Goal: Task Accomplishment & Management: Use online tool/utility

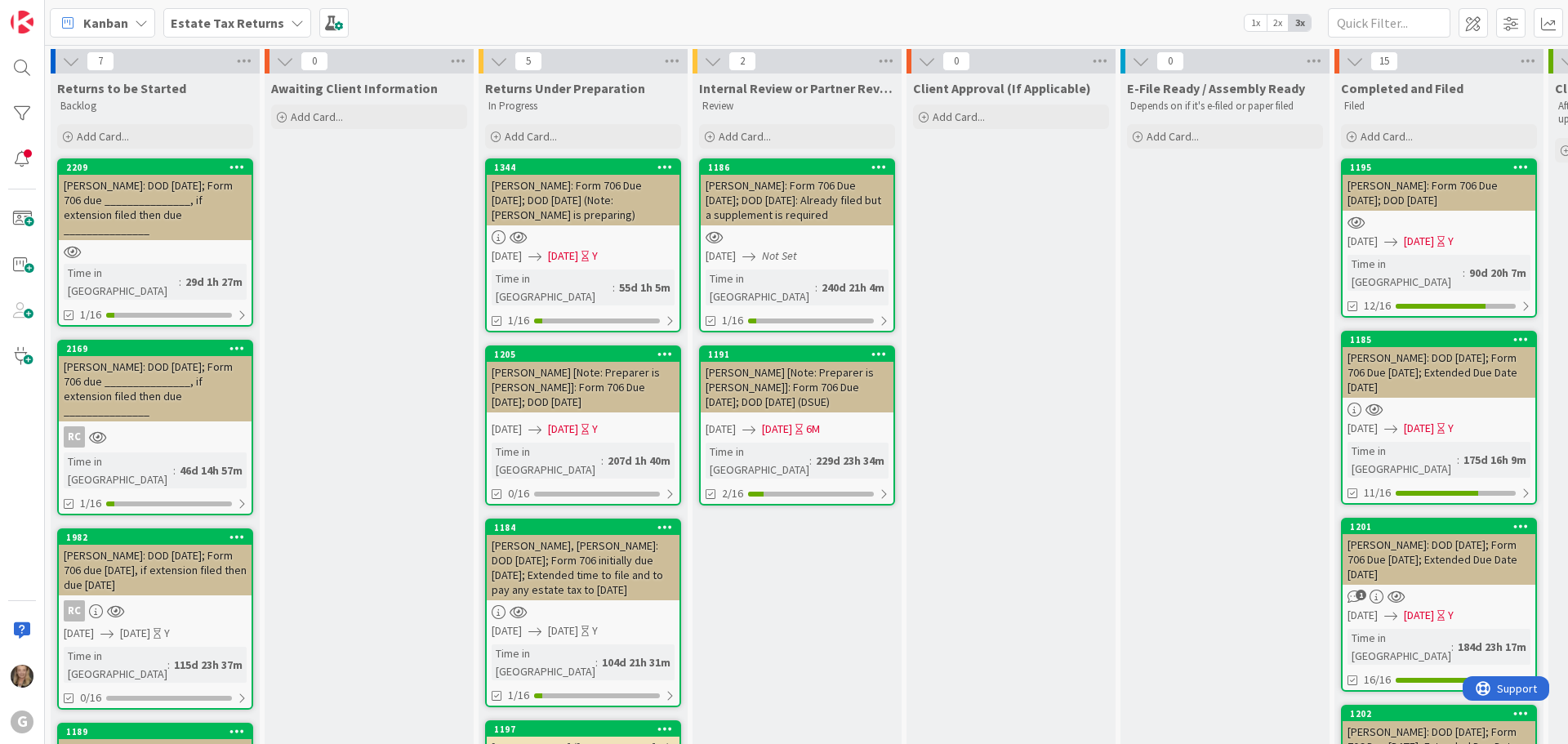
click at [251, 25] on b "Estate Tax Returns" at bounding box center [227, 22] width 114 height 16
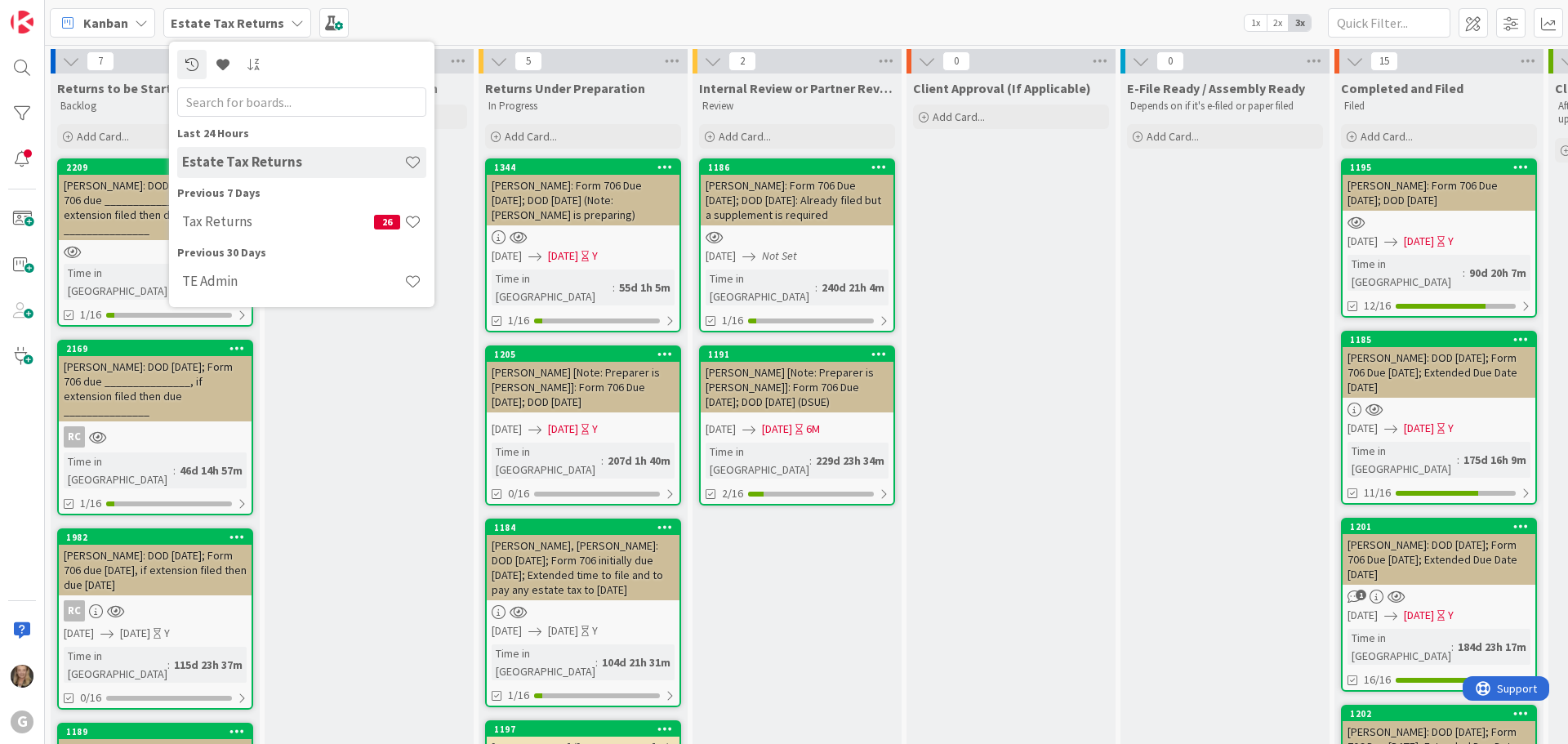
click at [216, 221] on h4 "Tax Returns" at bounding box center [278, 221] width 192 height 16
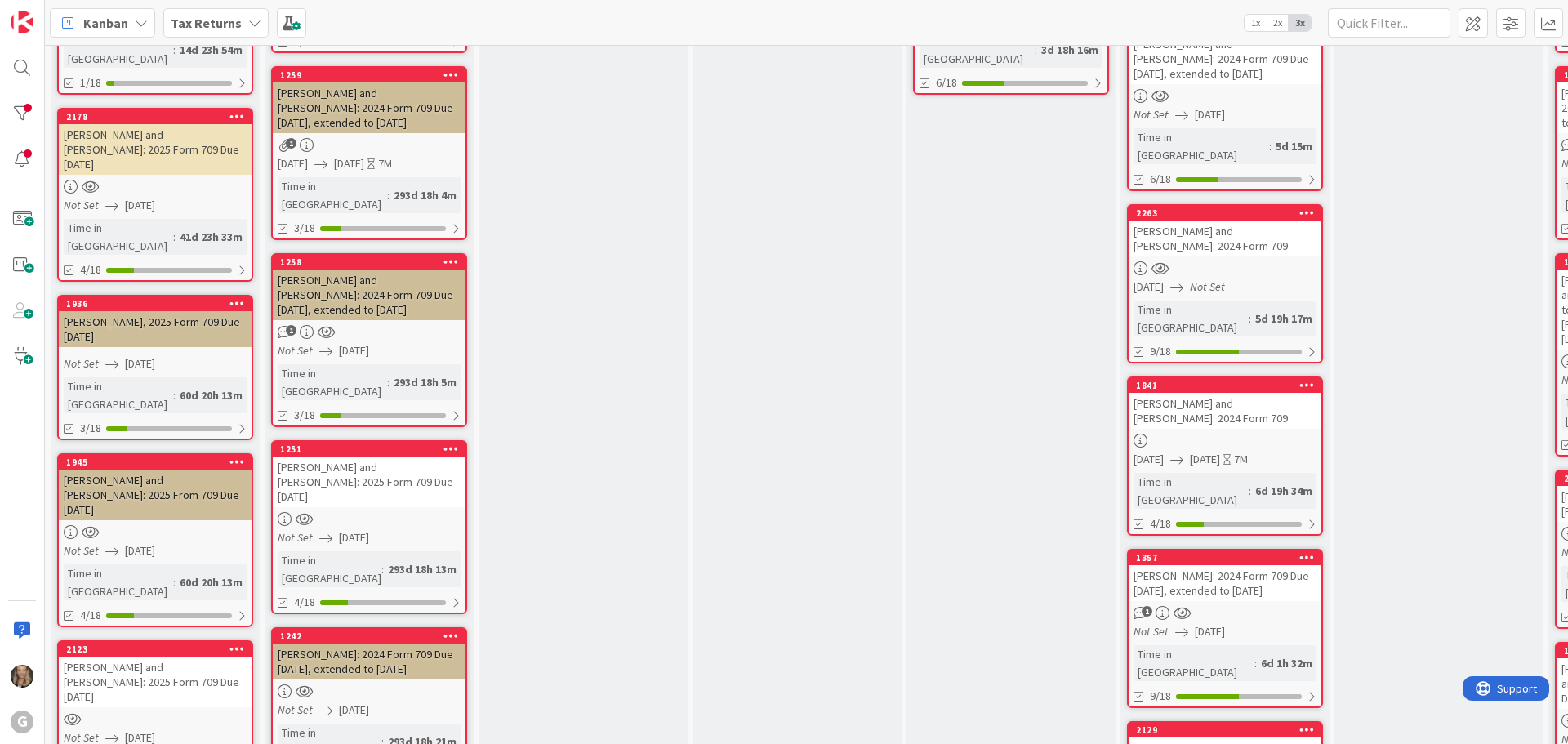
scroll to position [776, 0]
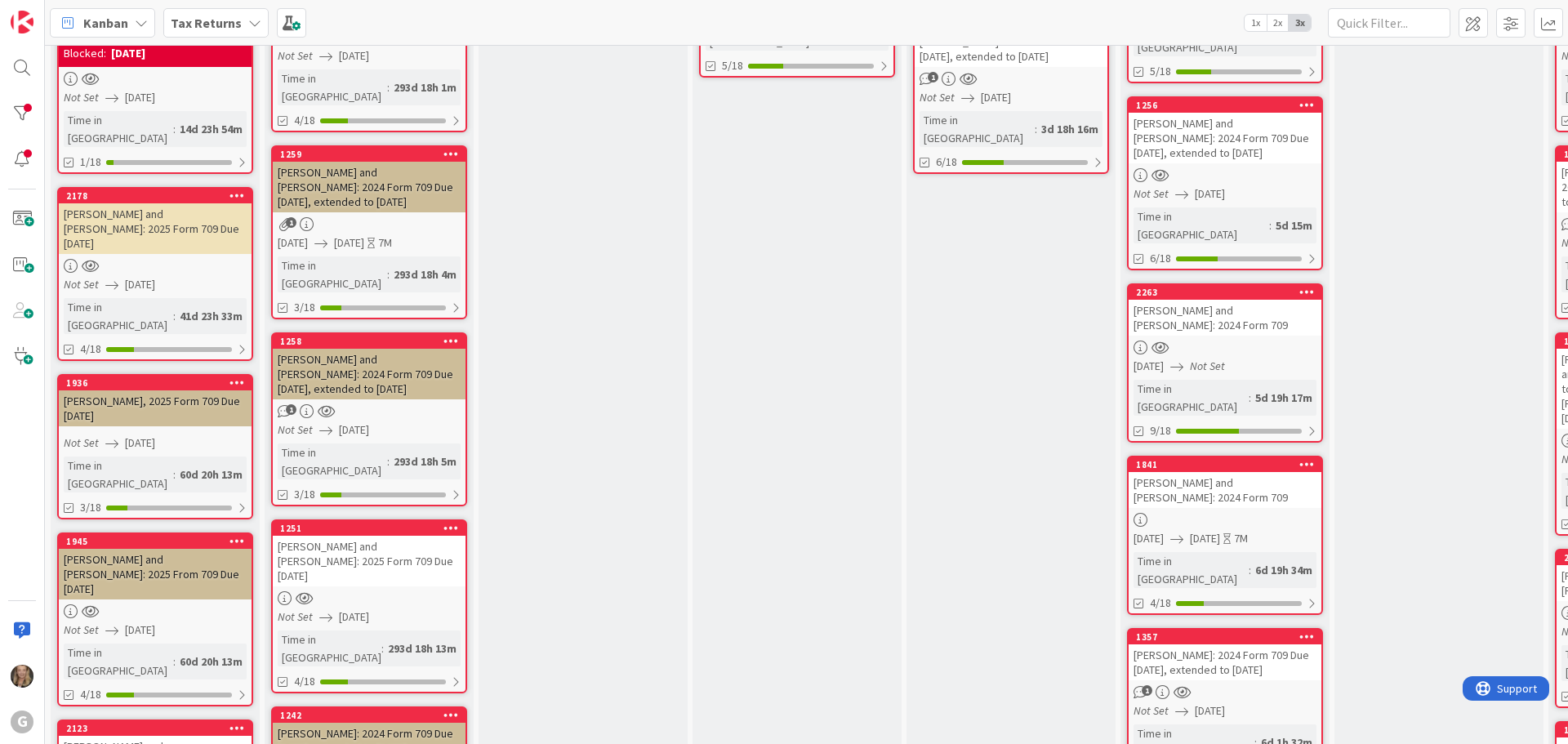
click at [1245, 340] on div at bounding box center [1224, 347] width 192 height 14
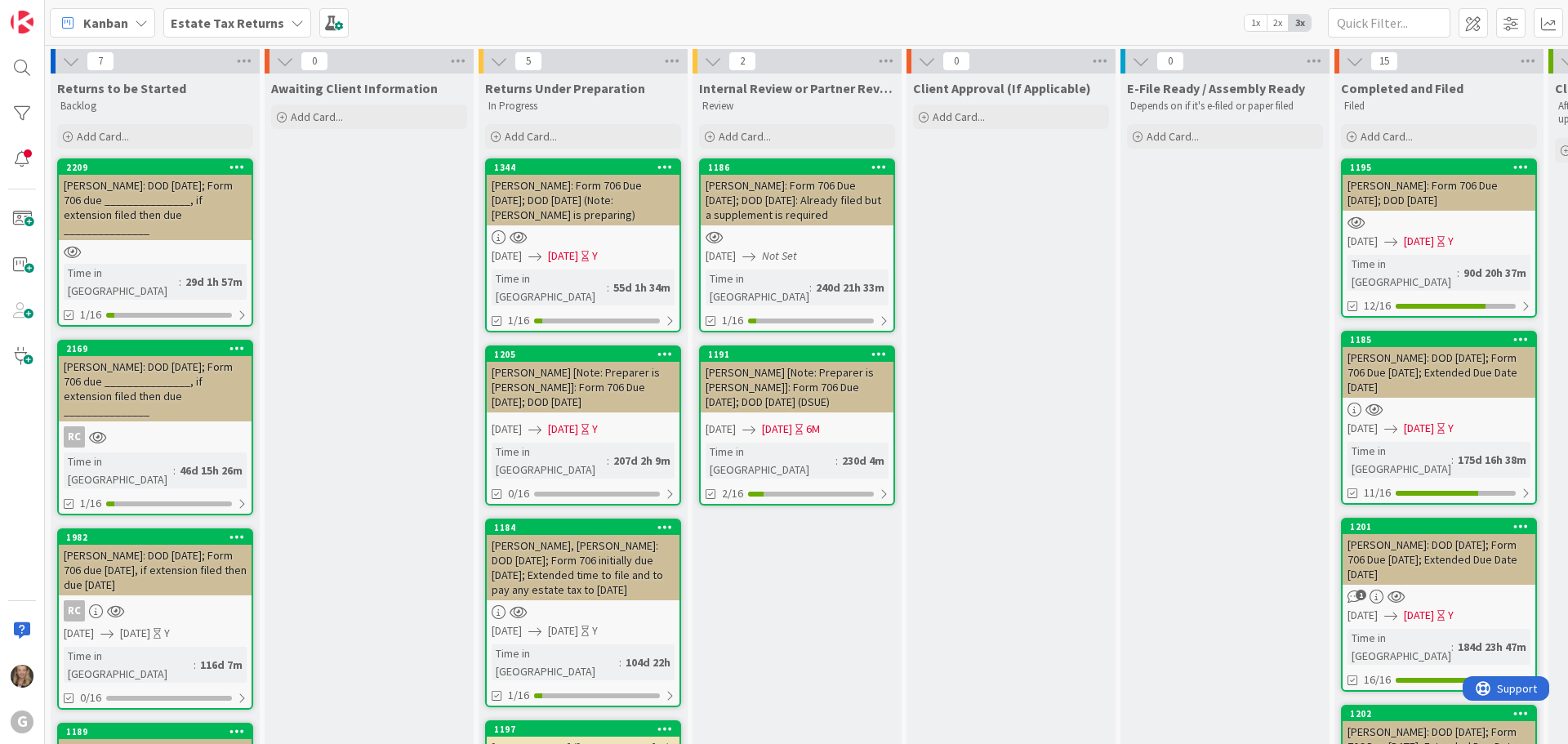
click at [291, 27] on icon at bounding box center [297, 22] width 13 height 13
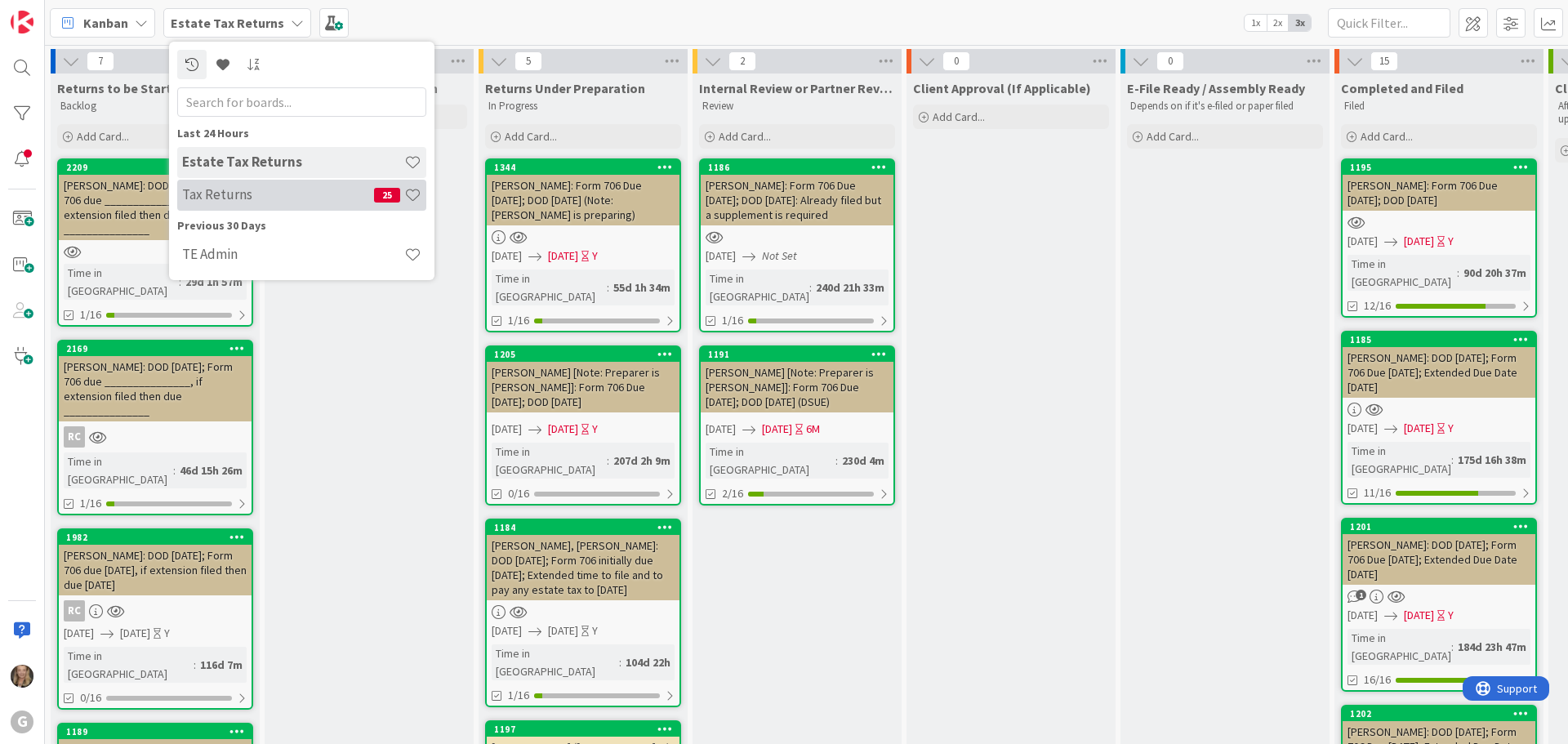
click at [210, 197] on h4 "Tax Returns" at bounding box center [278, 194] width 192 height 16
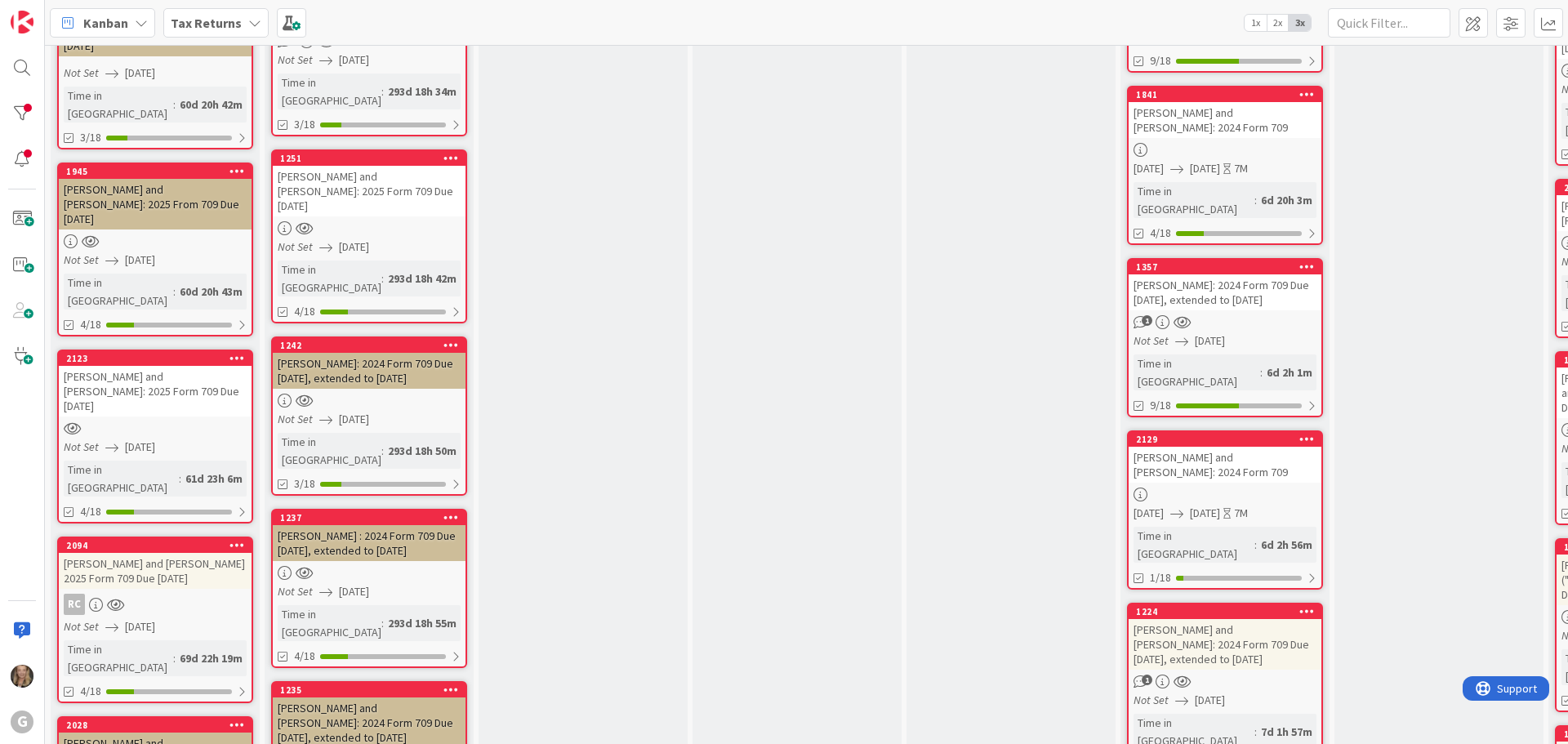
scroll to position [1150, 0]
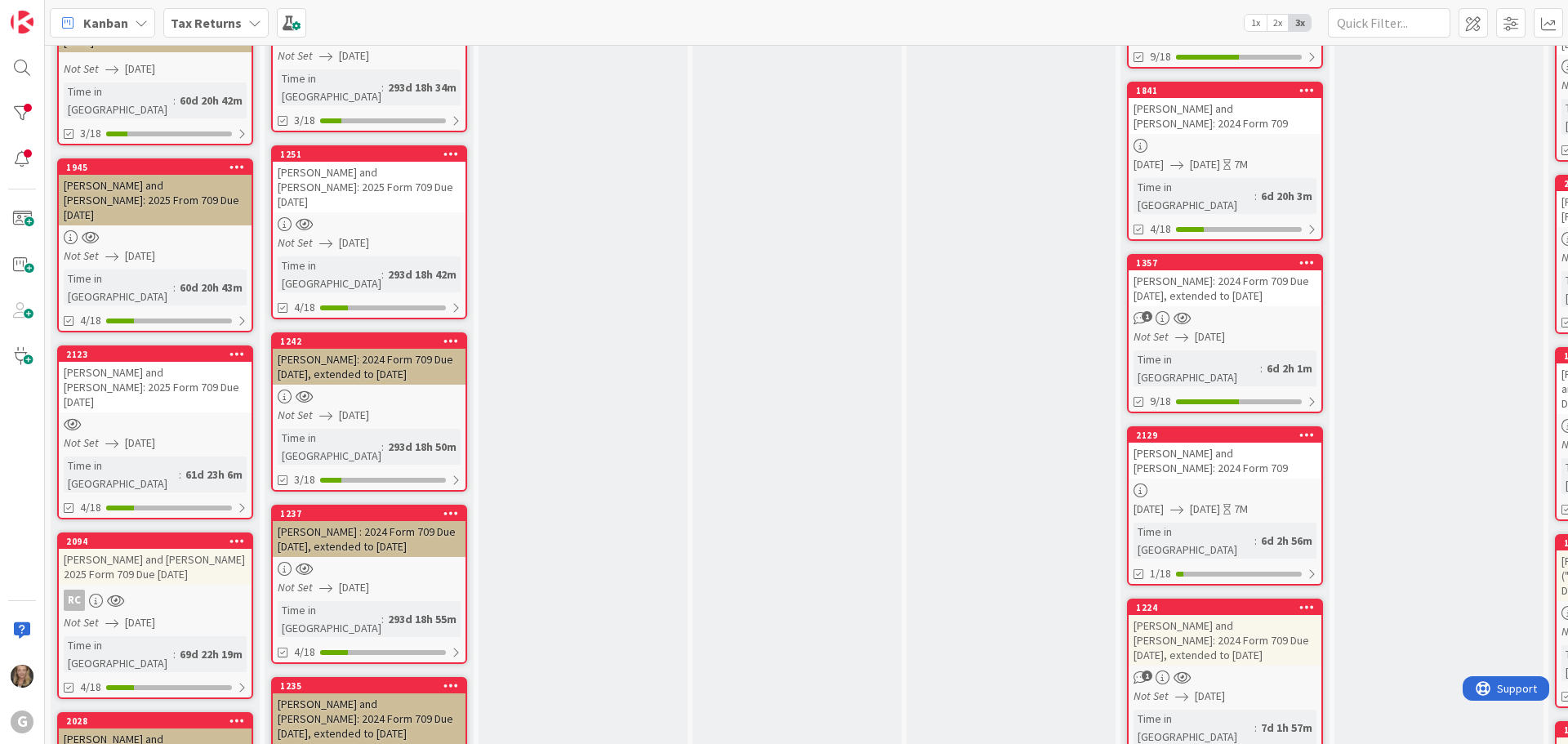
click at [793, 446] on div "Cucco, Richard and Martha: 2024 Form 709 Due 4/15/2025, extended to 10/15/2025" at bounding box center [1224, 640] width 192 height 50
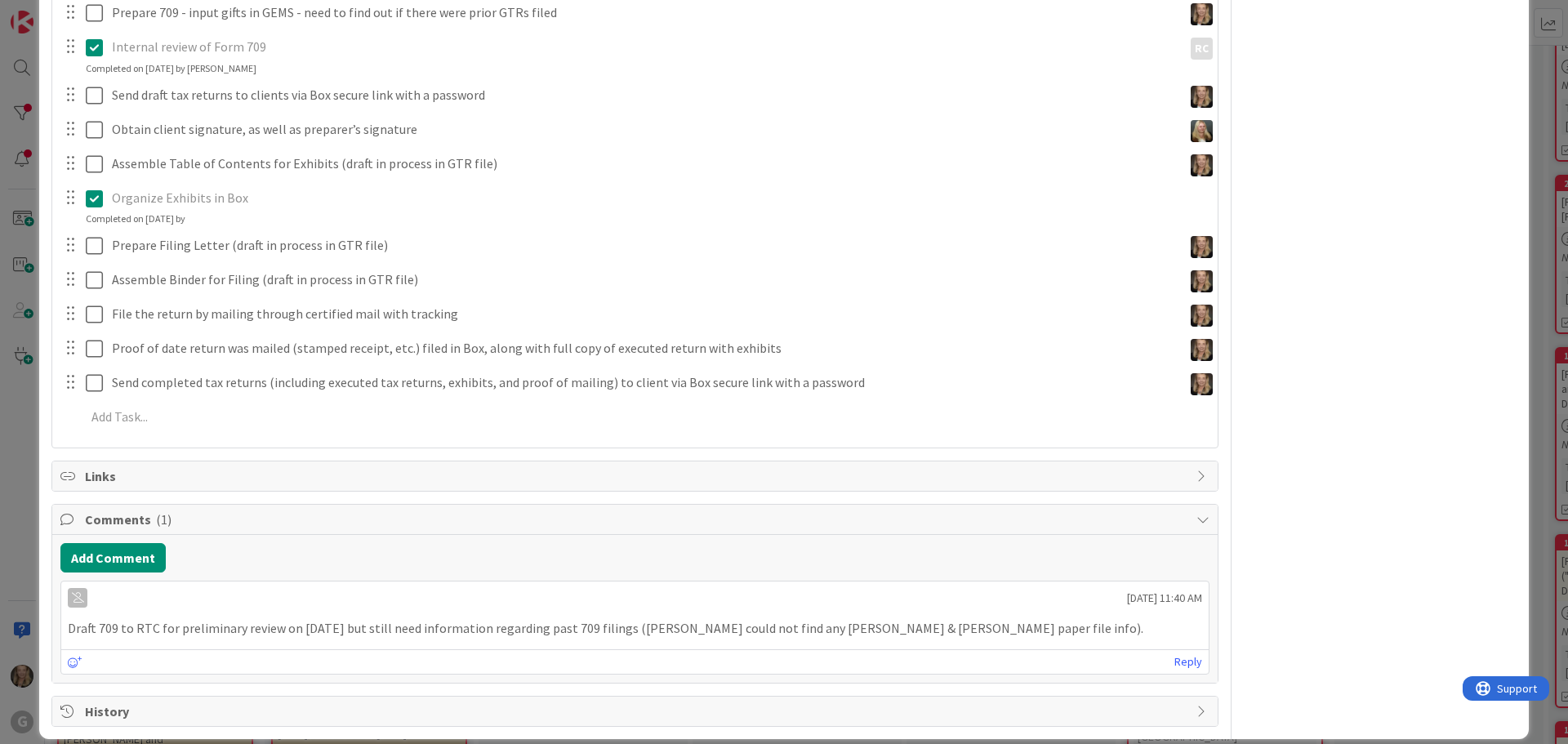
scroll to position [575, 0]
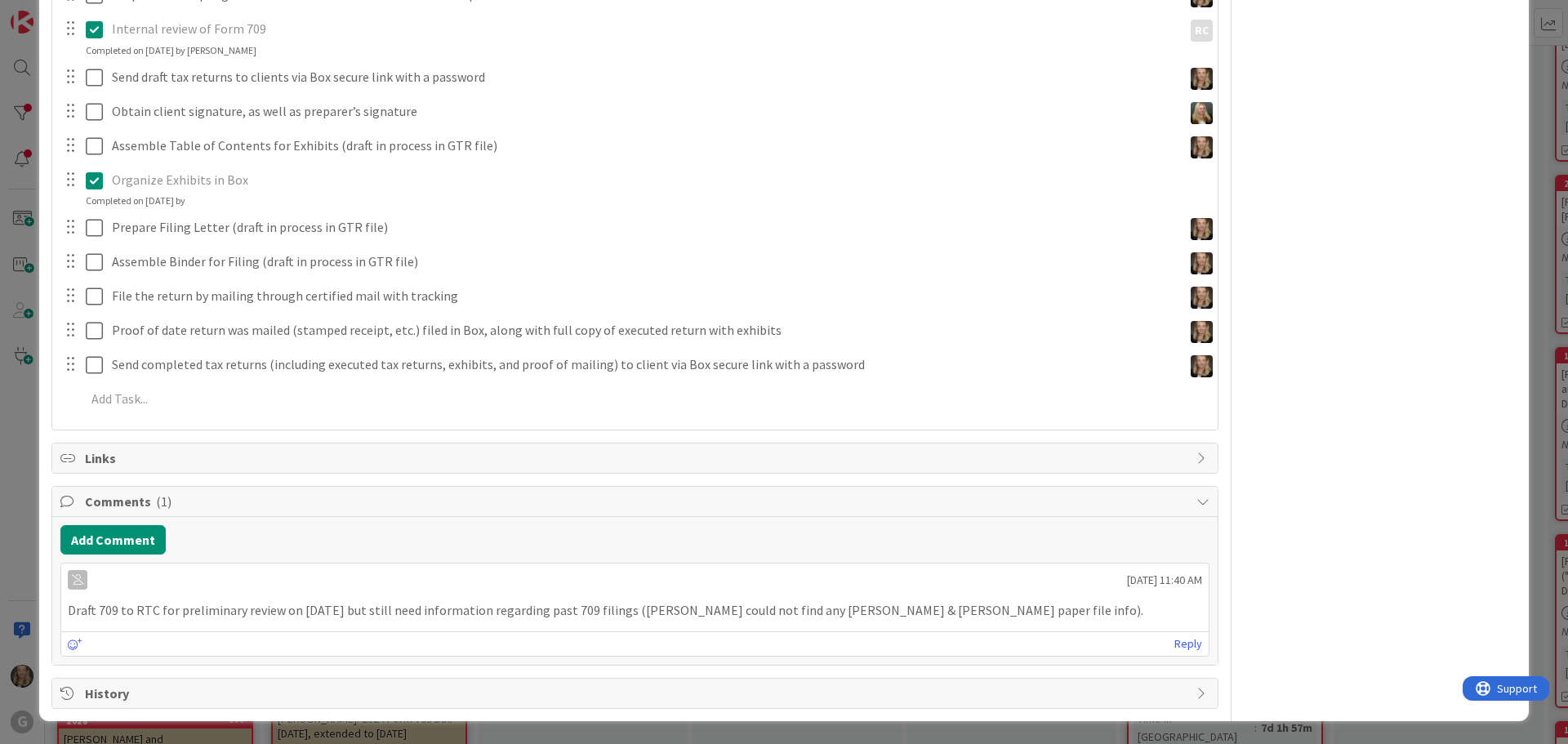
click at [116, 446] on span "Comments ( 1 )" at bounding box center [636, 501] width 1103 height 20
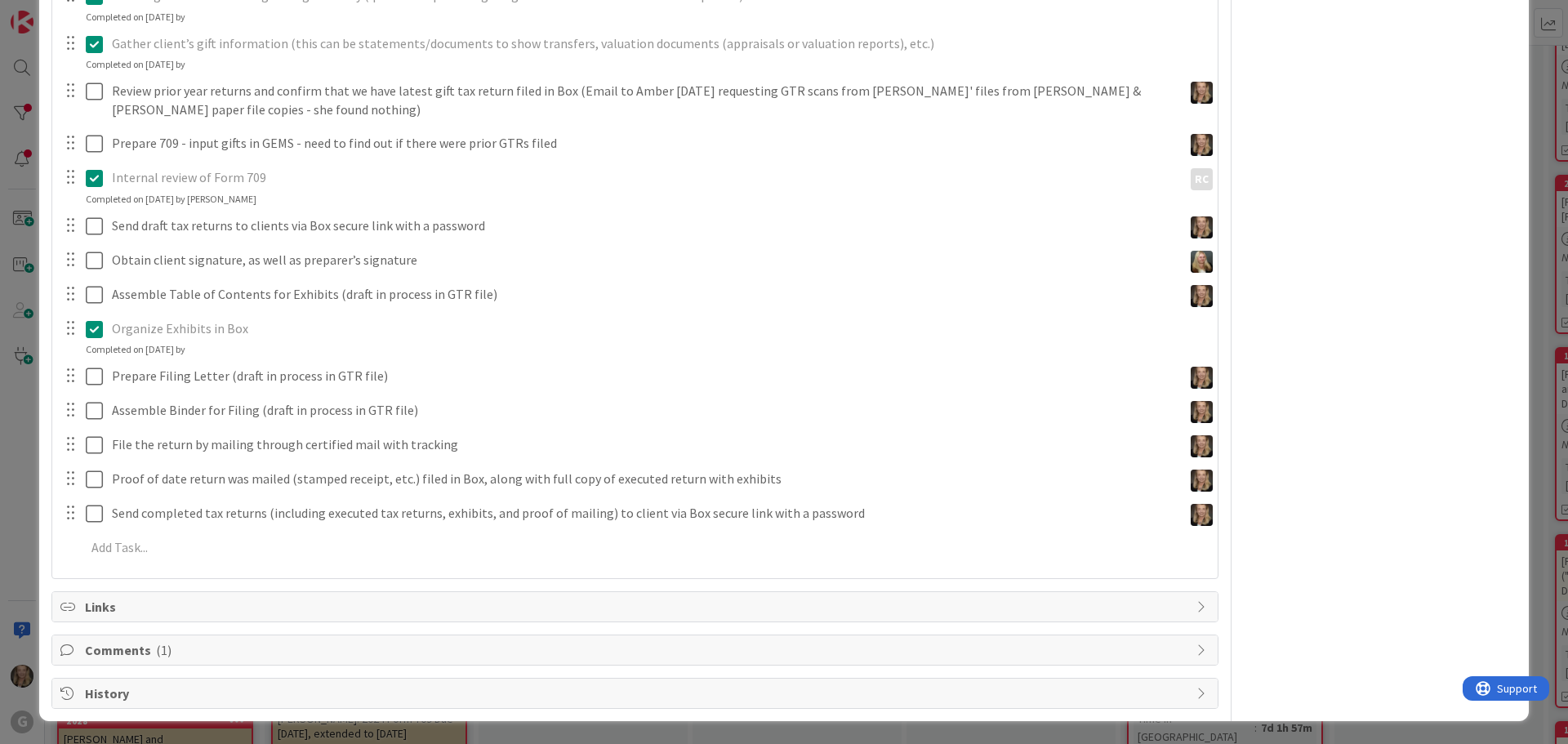
scroll to position [427, 0]
click at [103, 446] on span "Comments ( 1 )" at bounding box center [636, 650] width 1103 height 20
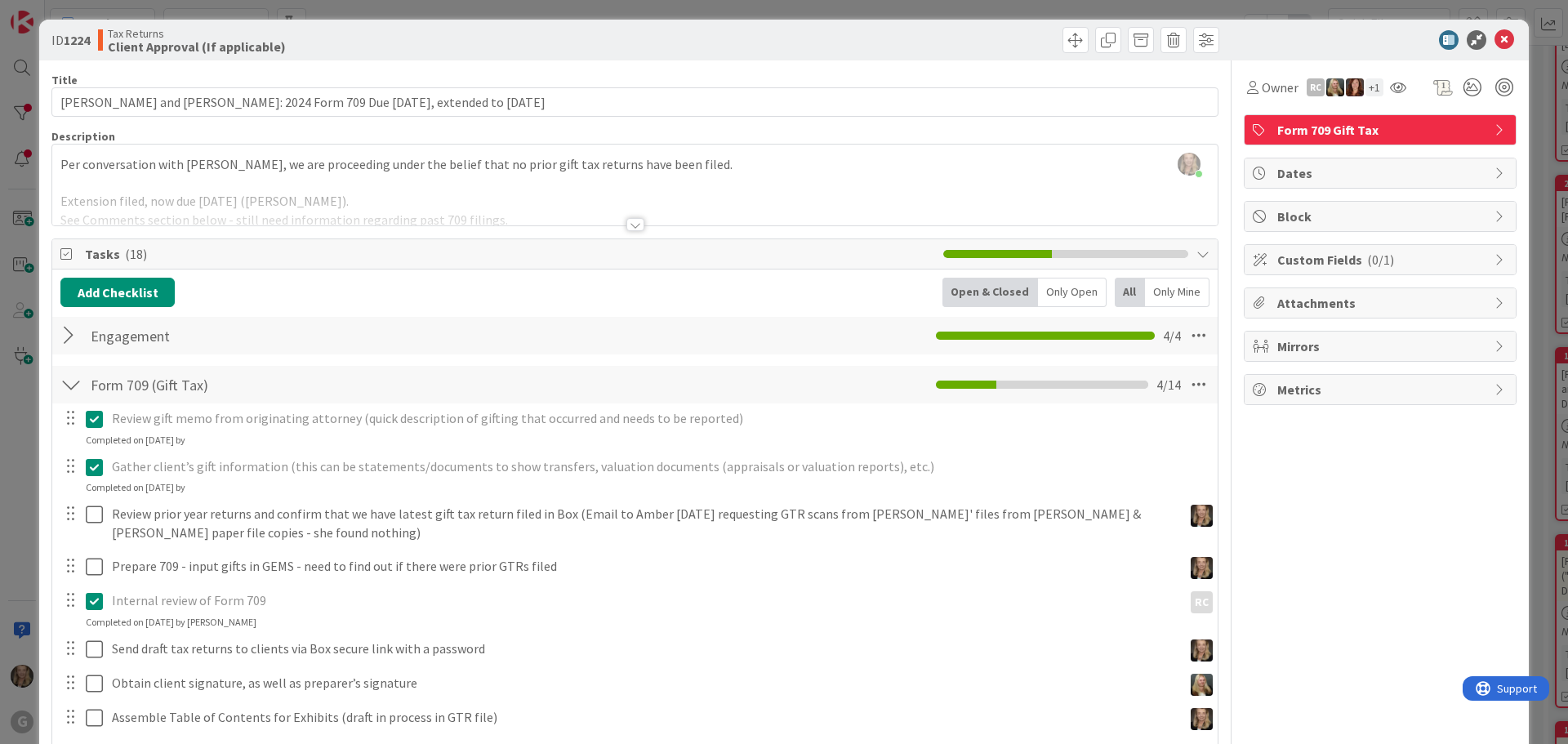
scroll to position [0, 0]
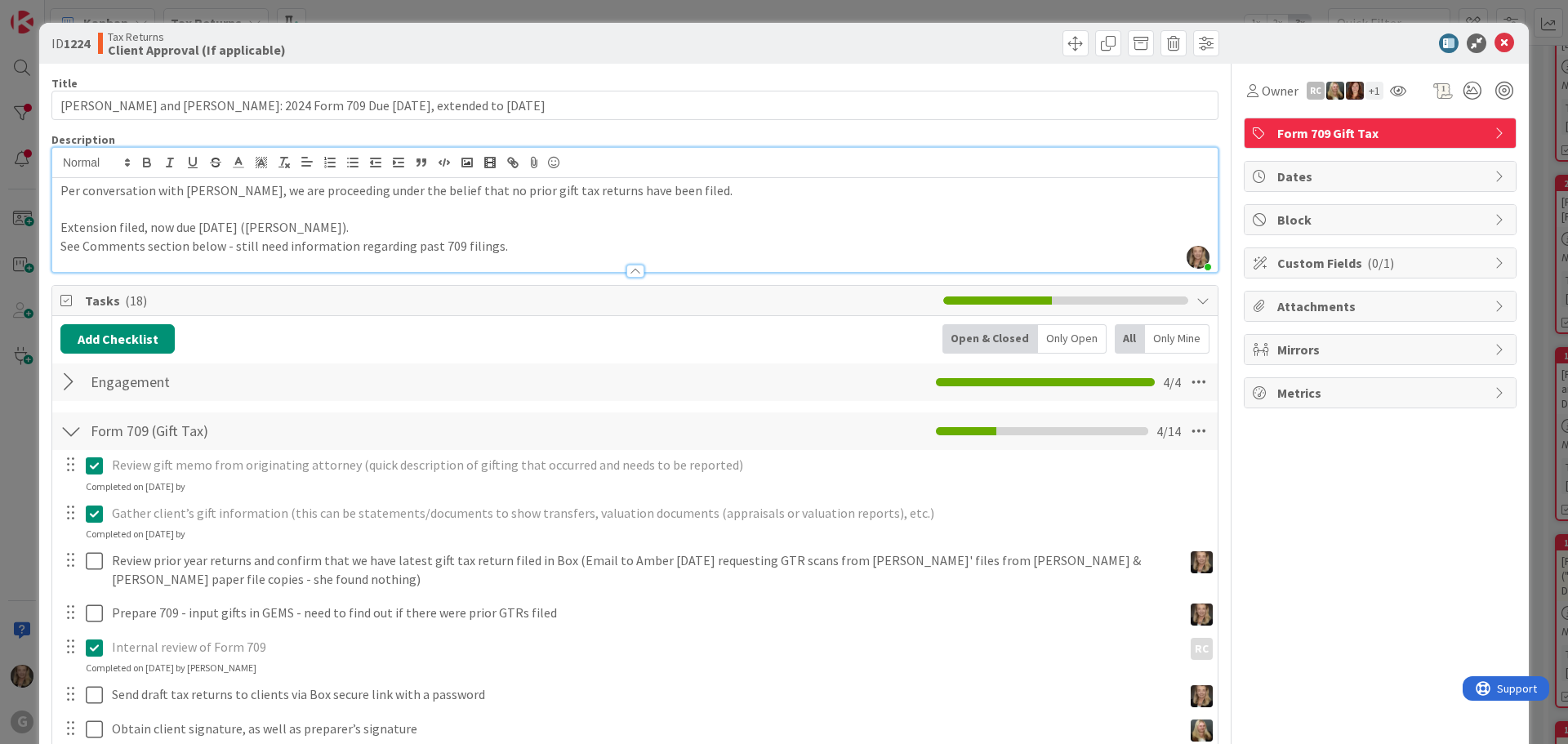
click at [780, 159] on div "Bonnie Stanforth just joined Per conversation with Jonas, we are proceeding und…" at bounding box center [634, 210] width 1165 height 124
click at [793, 38] on icon at bounding box center [1504, 43] width 20 height 20
